Goal: Navigation & Orientation: Find specific page/section

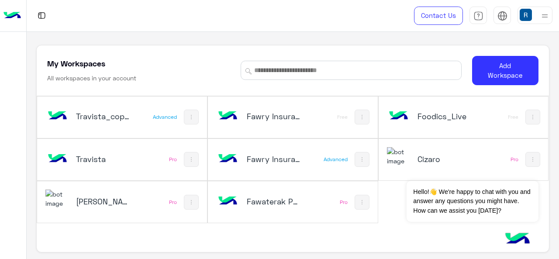
click at [266, 198] on h5 "Fawaterak POC" at bounding box center [274, 201] width 55 height 10
click at [73, 127] on div "Travista_copy_1" at bounding box center [91, 116] width 92 height 25
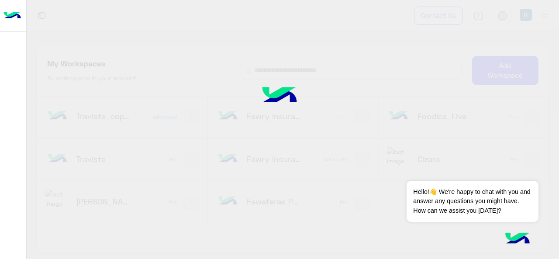
click at [76, 121] on div at bounding box center [279, 129] width 559 height 259
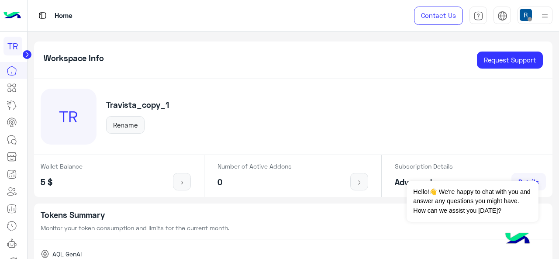
click at [25, 50] on circle at bounding box center [27, 54] width 9 height 9
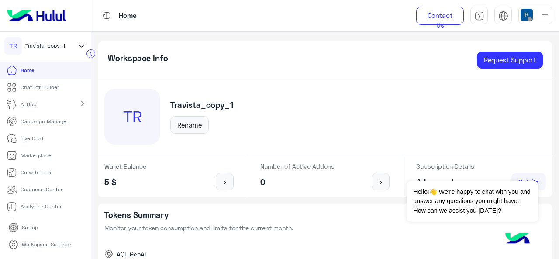
click at [82, 46] on icon at bounding box center [82, 46] width 10 height 10
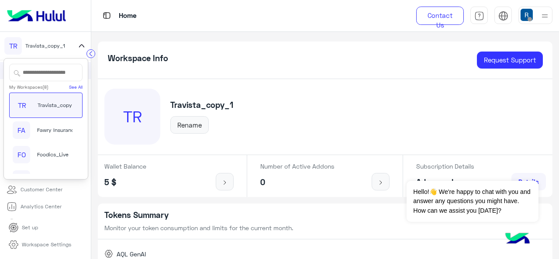
scroll to position [108, 0]
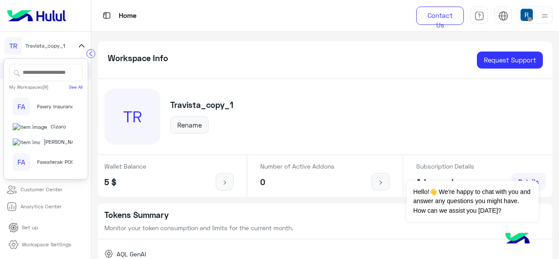
click at [42, 153] on div "FA Fawaterak POC" at bounding box center [42, 161] width 59 height 17
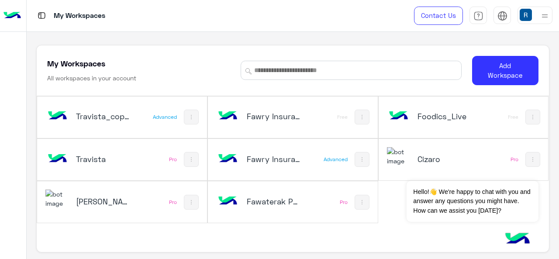
click at [338, 257] on div "Travista_copy_1 Advanced Fawry Insurance Brokerage`s_copy_3 Free Foodics_Live F…" at bounding box center [293, 180] width 512 height 169
